Goal: Task Accomplishment & Management: Manage account settings

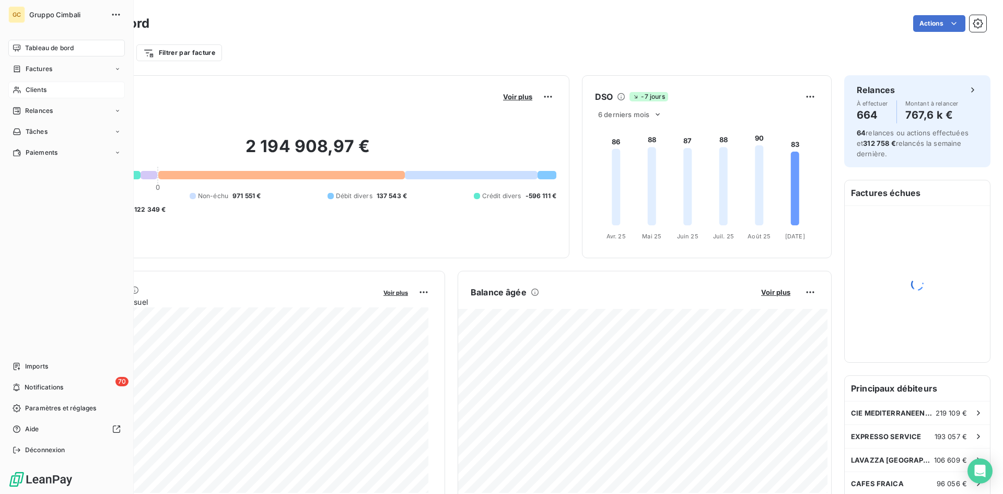
click at [21, 91] on div "Clients" at bounding box center [66, 89] width 116 height 17
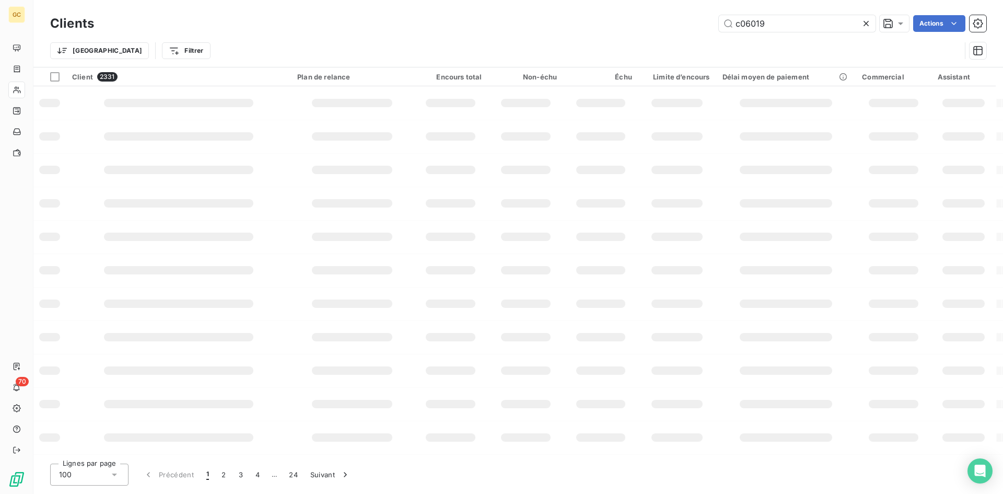
type input "c06019"
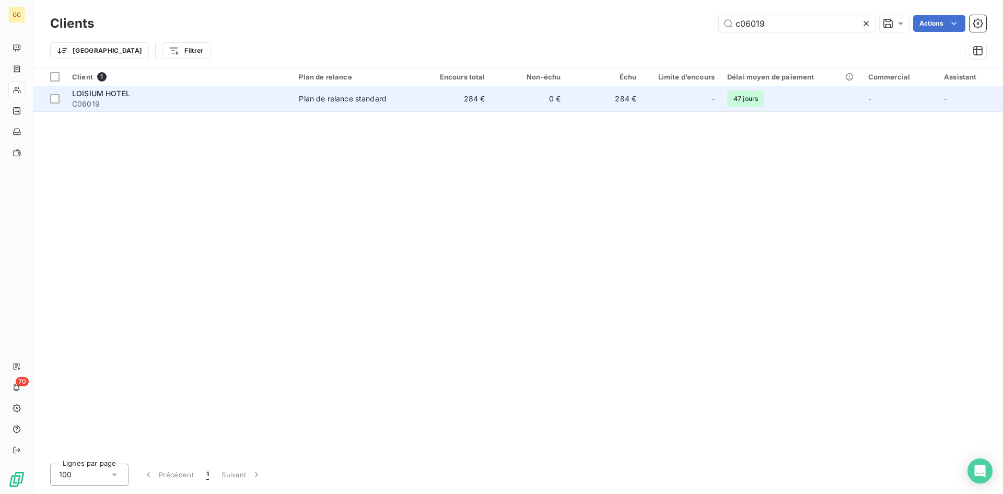
click at [75, 97] on span "LOISIUM HOTEL" at bounding box center [101, 93] width 58 height 9
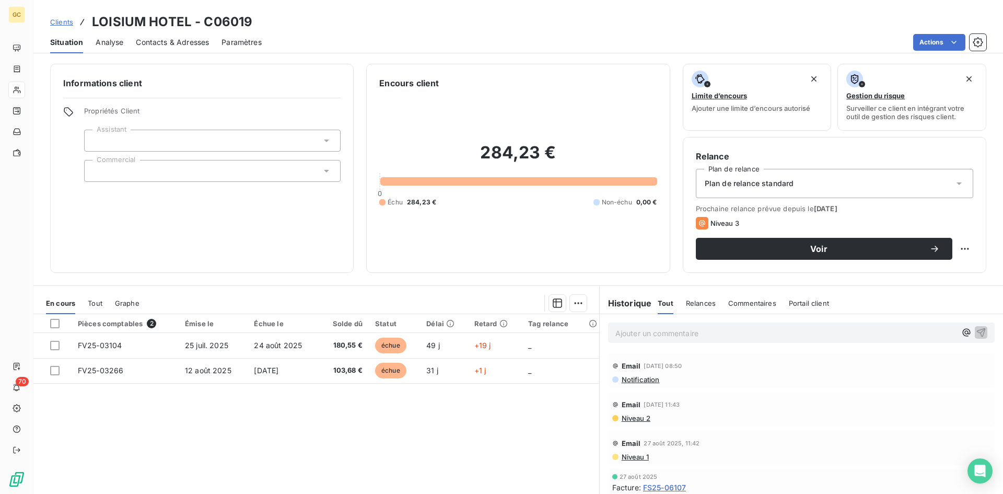
click at [144, 43] on span "Contacts & Adresses" at bounding box center [172, 42] width 73 height 10
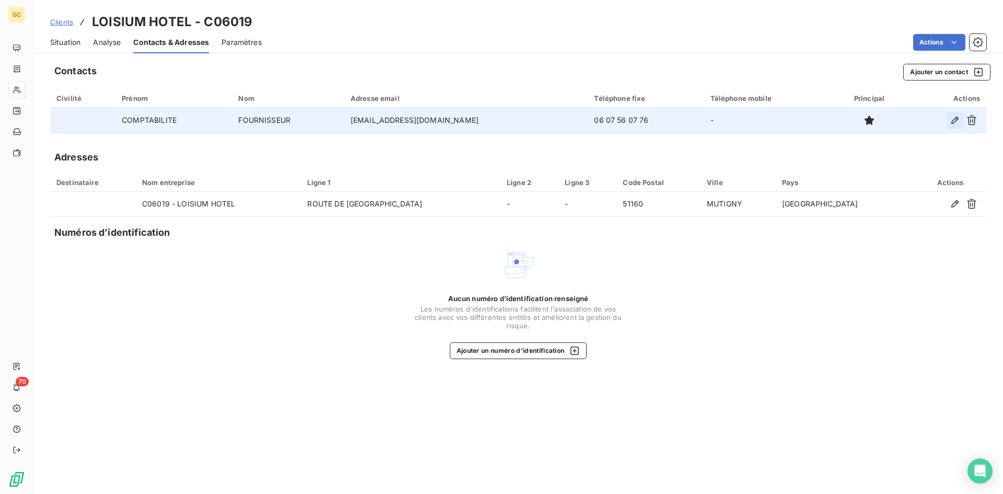
click at [956, 119] on icon "button" at bounding box center [954, 119] width 7 height 7
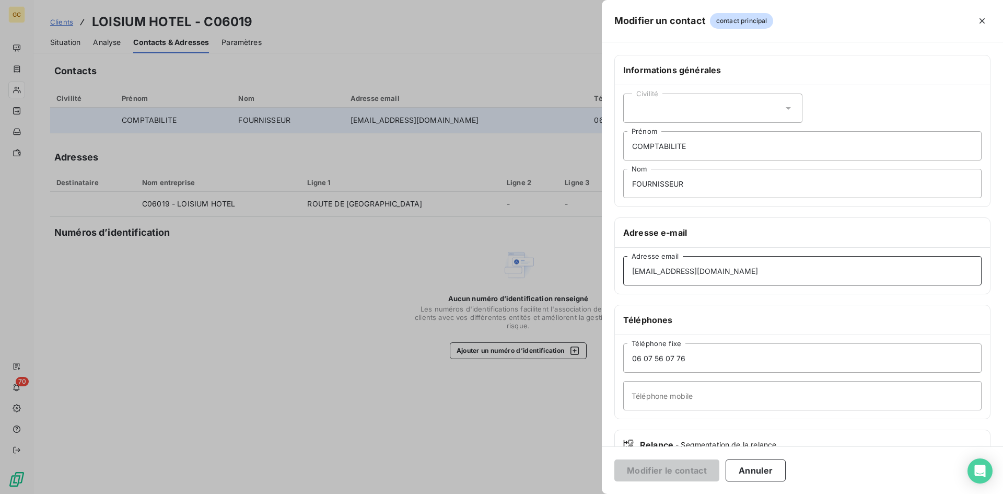
drag, startPoint x: 765, startPoint y: 272, endPoint x: 516, endPoint y: 272, distance: 249.2
click at [516, 493] on div "Modifier un contact contact principal Informations générales Civilité COMPTABIL…" at bounding box center [501, 494] width 1003 height 0
paste input "[EMAIL_ADDRESS][DOMAIN_NAME]"
type input "[EMAIL_ADDRESS][DOMAIN_NAME]"
click at [669, 469] on button "Modifier le contact" at bounding box center [666, 470] width 105 height 22
